Goal: Task Accomplishment & Management: Use online tool/utility

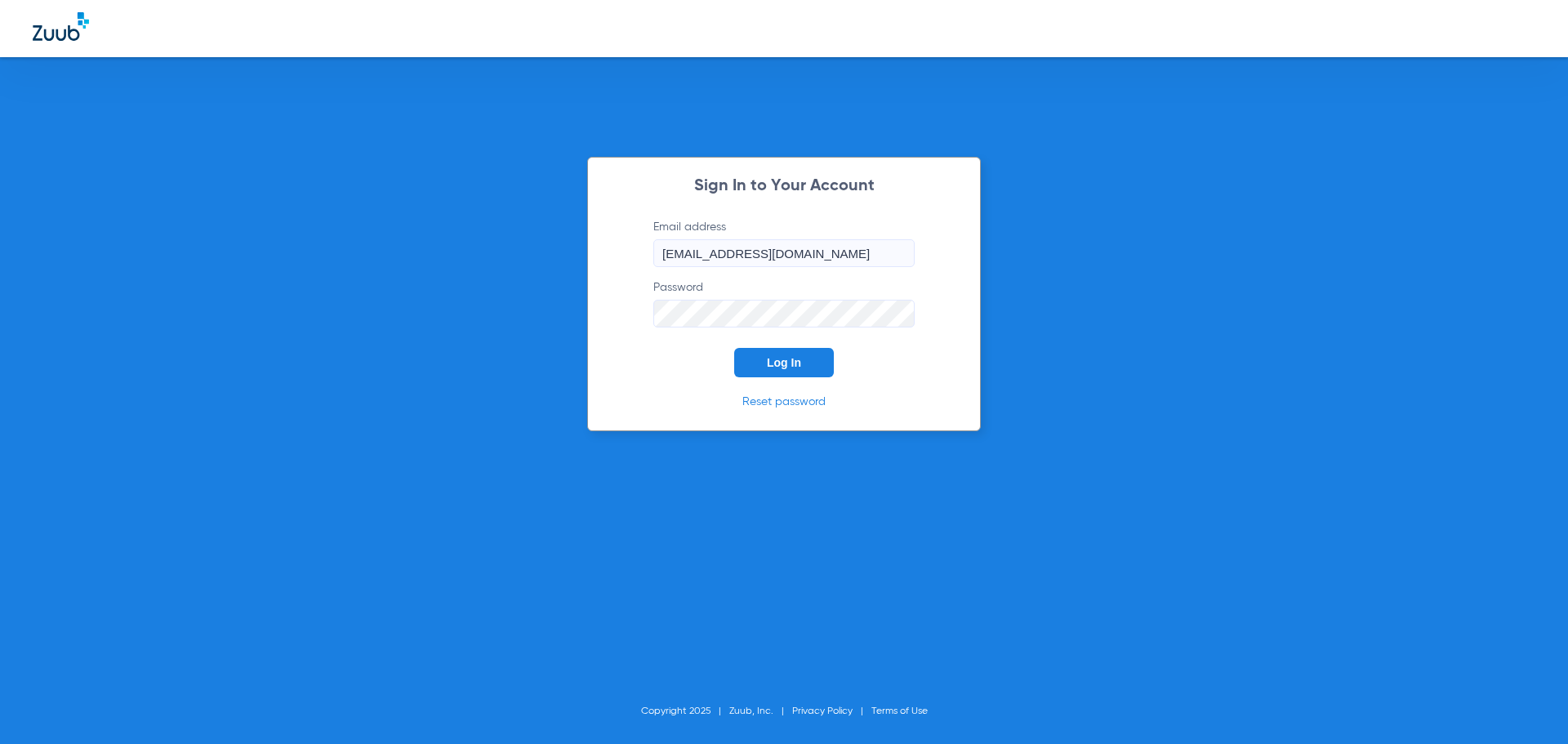
click at [807, 363] on button "Log In" at bounding box center [784, 362] width 99 height 30
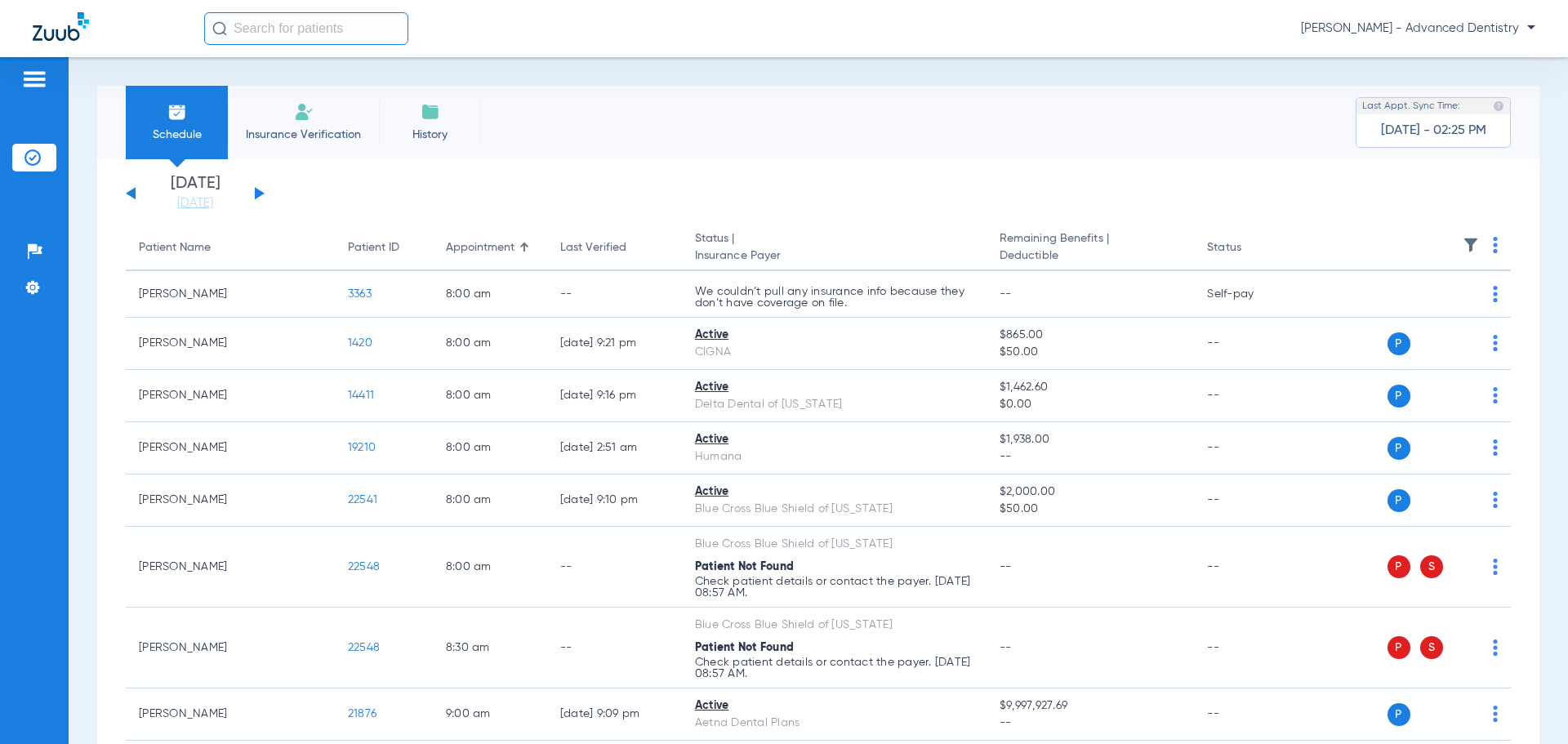
click at [262, 190] on div "[DATE] [DATE] [DATE] [DATE] [DATE] [DATE] [DATE] [DATE] [DATE] [DATE] [DATE] [D…" at bounding box center [194, 193] width 139 height 36
click at [254, 190] on div "[DATE] [DATE] [DATE] [DATE] [DATE] [DATE] [DATE] [DATE] [DATE] [DATE] [DATE] [D…" at bounding box center [194, 193] width 139 height 36
click at [256, 185] on div "[DATE] [DATE] [DATE] [DATE] [DATE] [DATE] [DATE] [DATE] [DATE] [DATE] [DATE] [D…" at bounding box center [194, 193] width 139 height 36
click at [256, 193] on button at bounding box center [260, 193] width 10 height 12
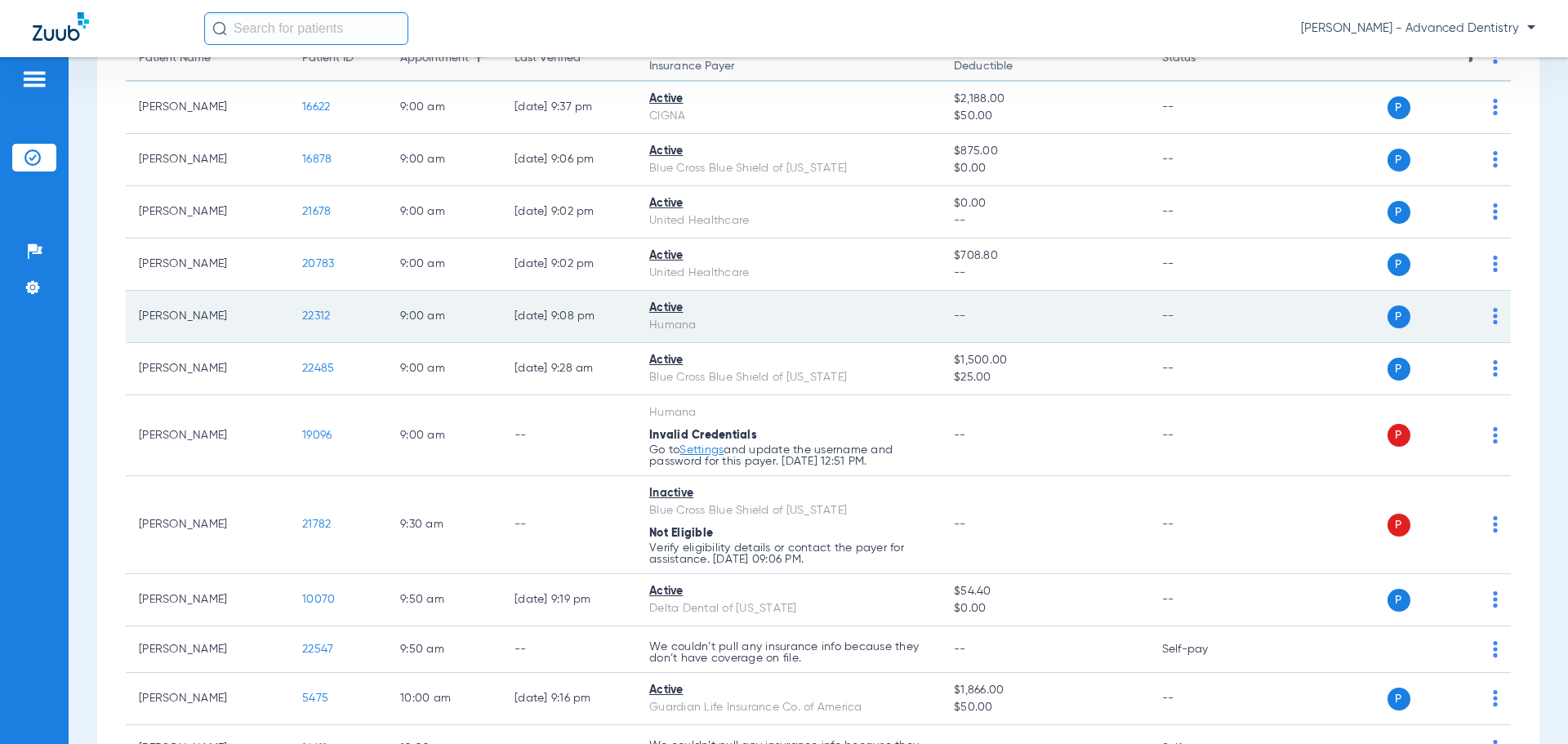
scroll to position [327, 0]
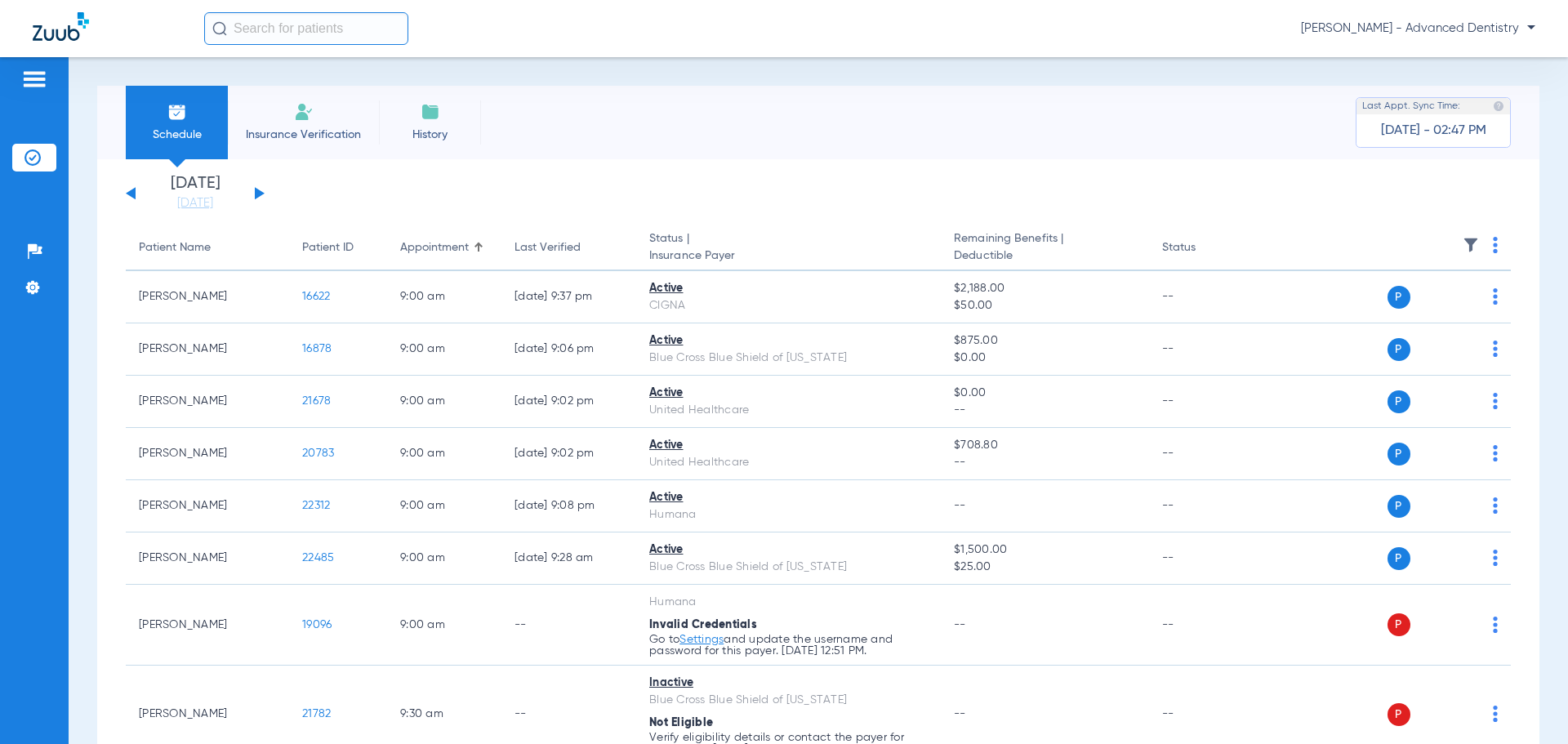
click at [256, 190] on button at bounding box center [260, 193] width 10 height 12
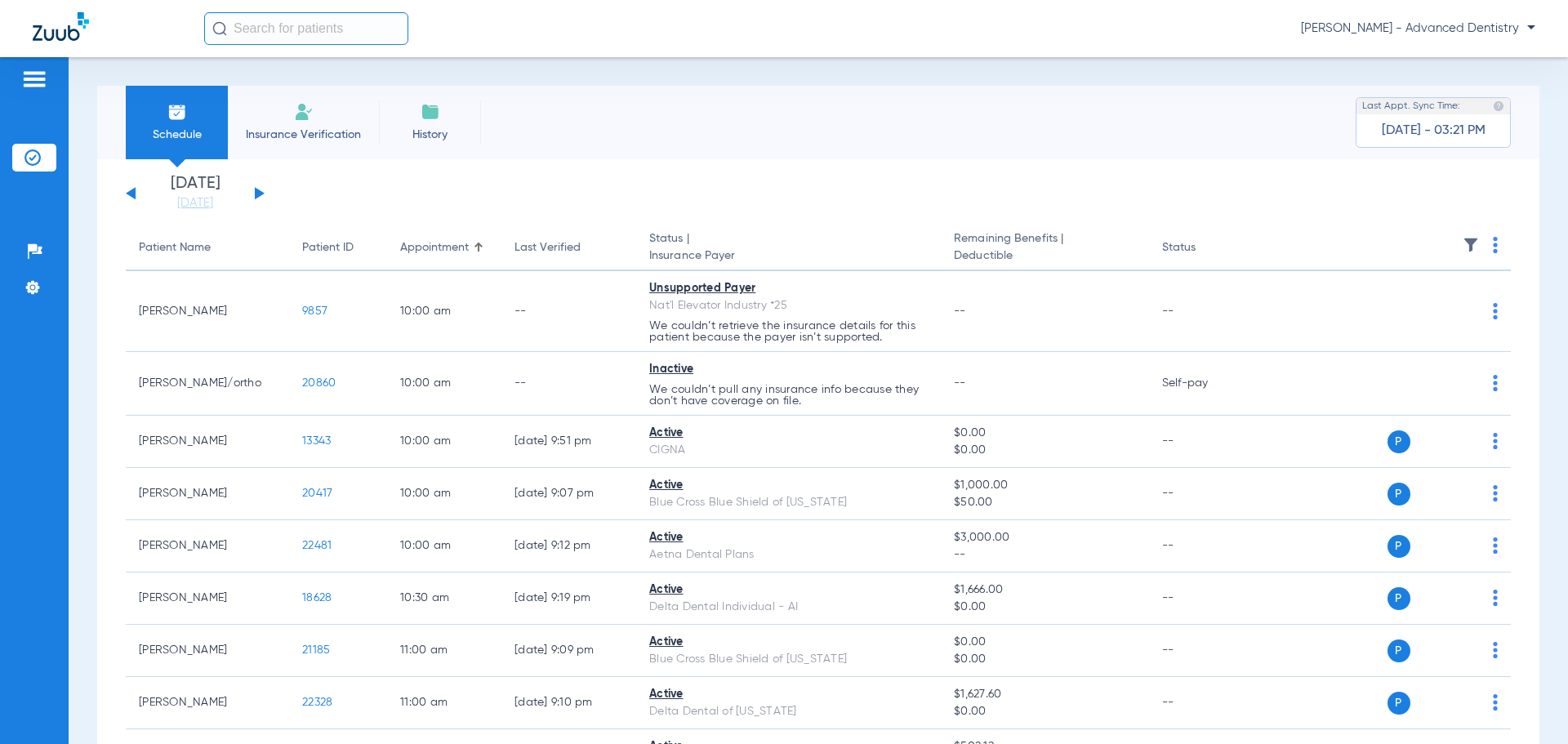
click at [129, 191] on div "[DATE] [DATE] [DATE] [DATE] [DATE] [DATE] [DATE] [DATE] [DATE] [DATE] [DATE] [D…" at bounding box center [194, 193] width 139 height 36
click at [131, 193] on button at bounding box center [130, 193] width 10 height 12
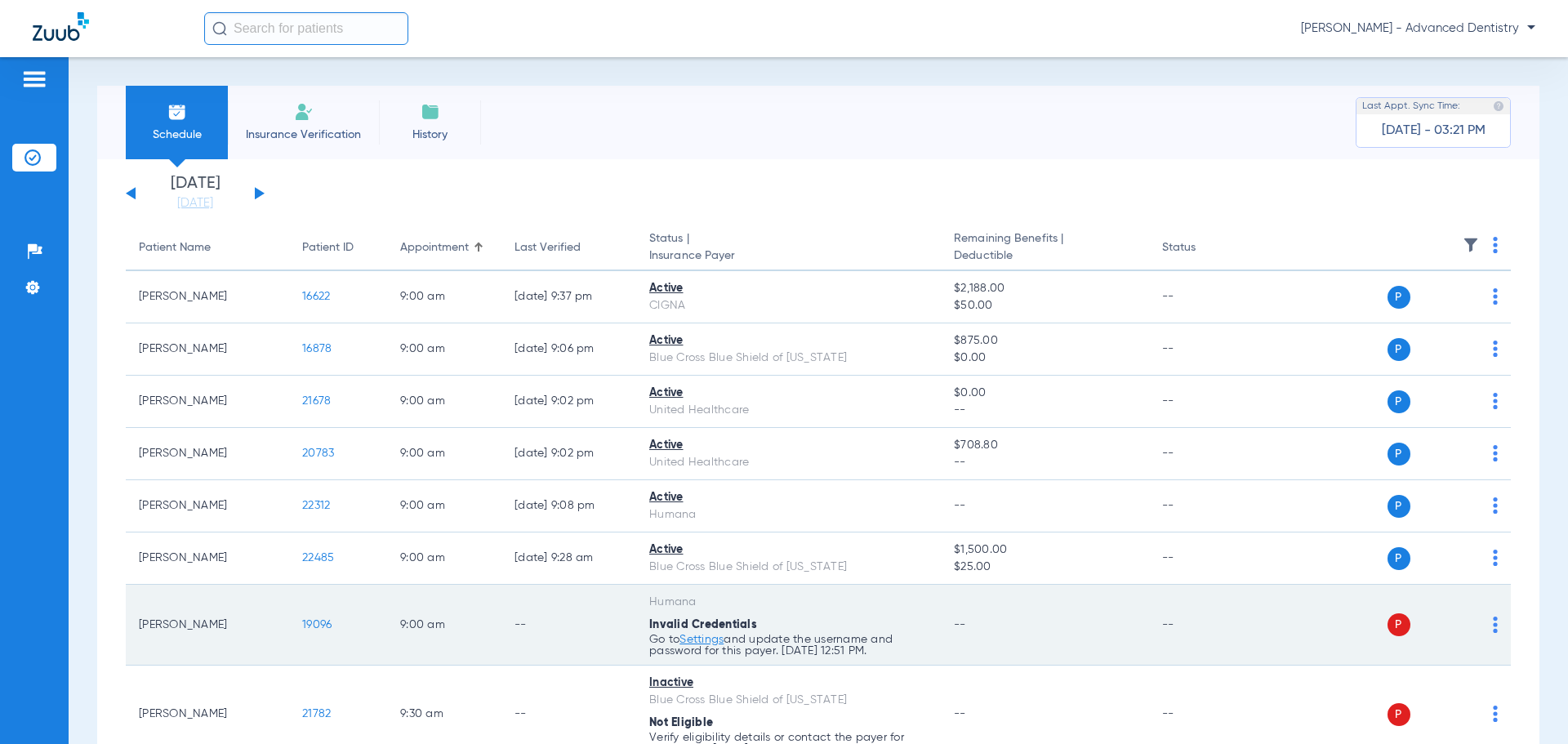
click at [1493, 623] on img at bounding box center [1496, 625] width 5 height 17
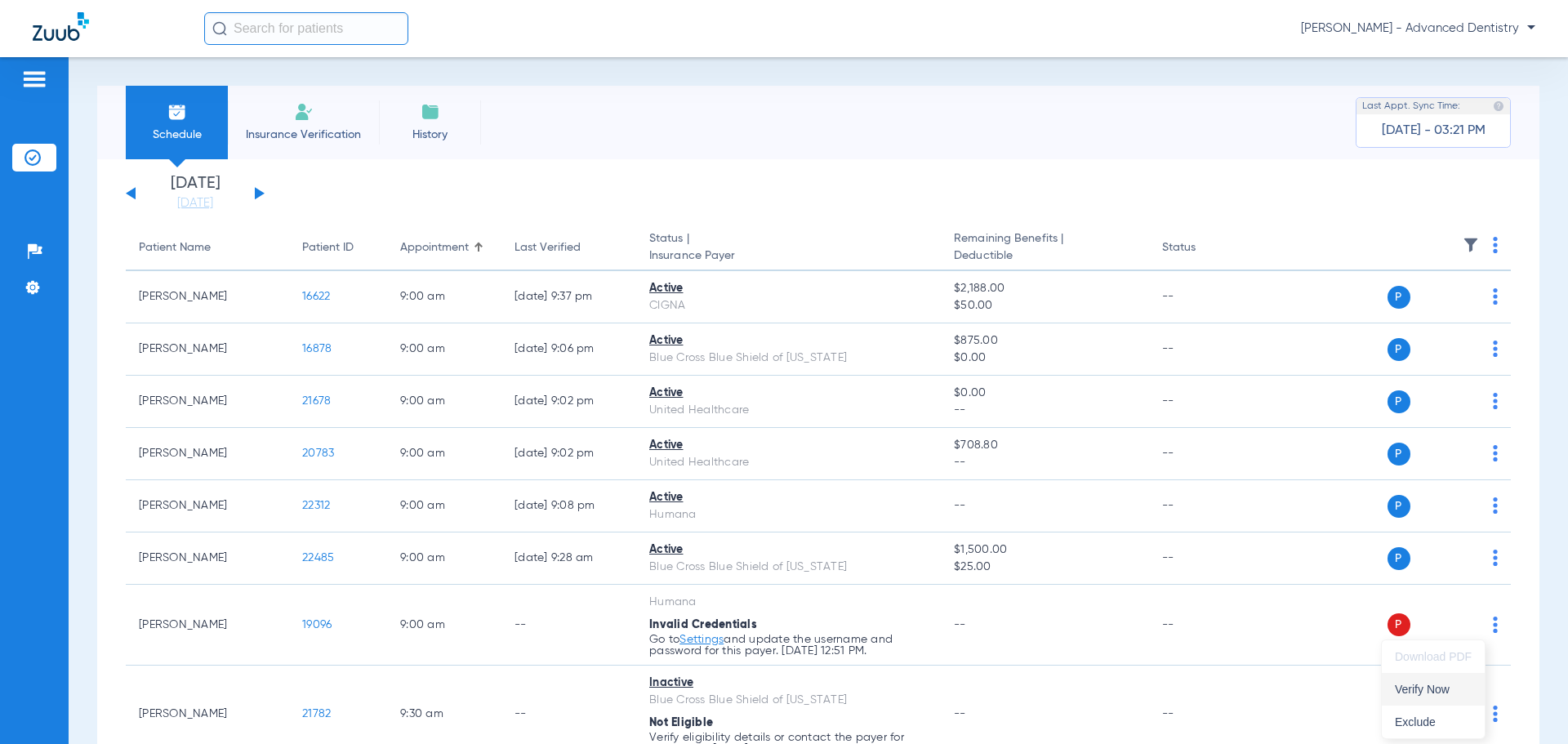
click at [1448, 688] on span "Verify Now" at bounding box center [1434, 689] width 77 height 11
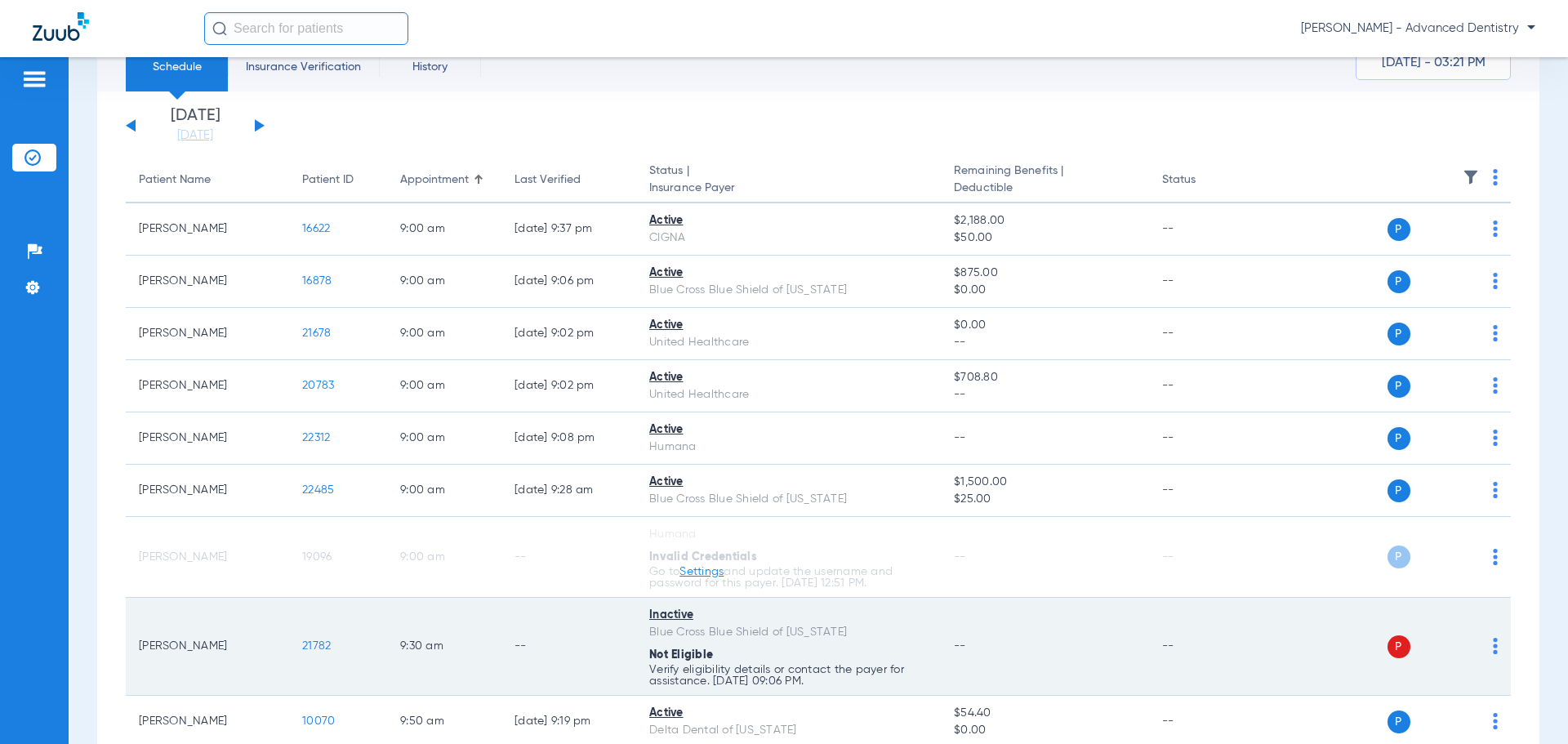
scroll to position [327, 0]
